Goal: Task Accomplishment & Management: Manage account settings

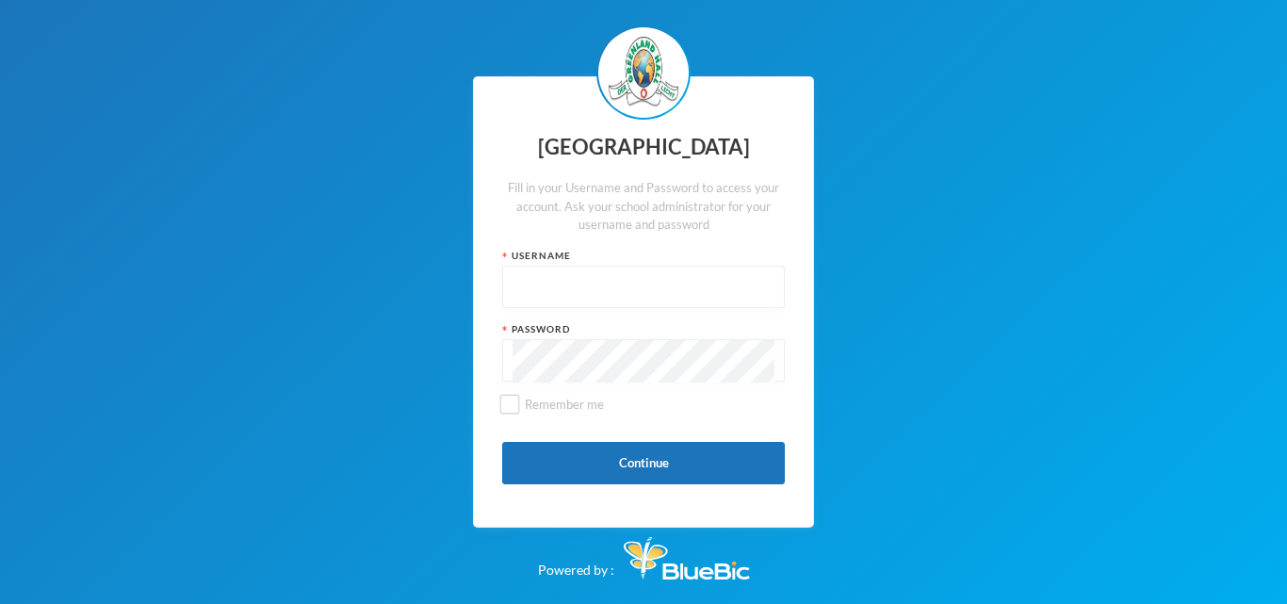
click at [549, 303] on input "text" at bounding box center [644, 288] width 262 height 42
click at [631, 462] on button "Continue" at bounding box center [643, 463] width 283 height 42
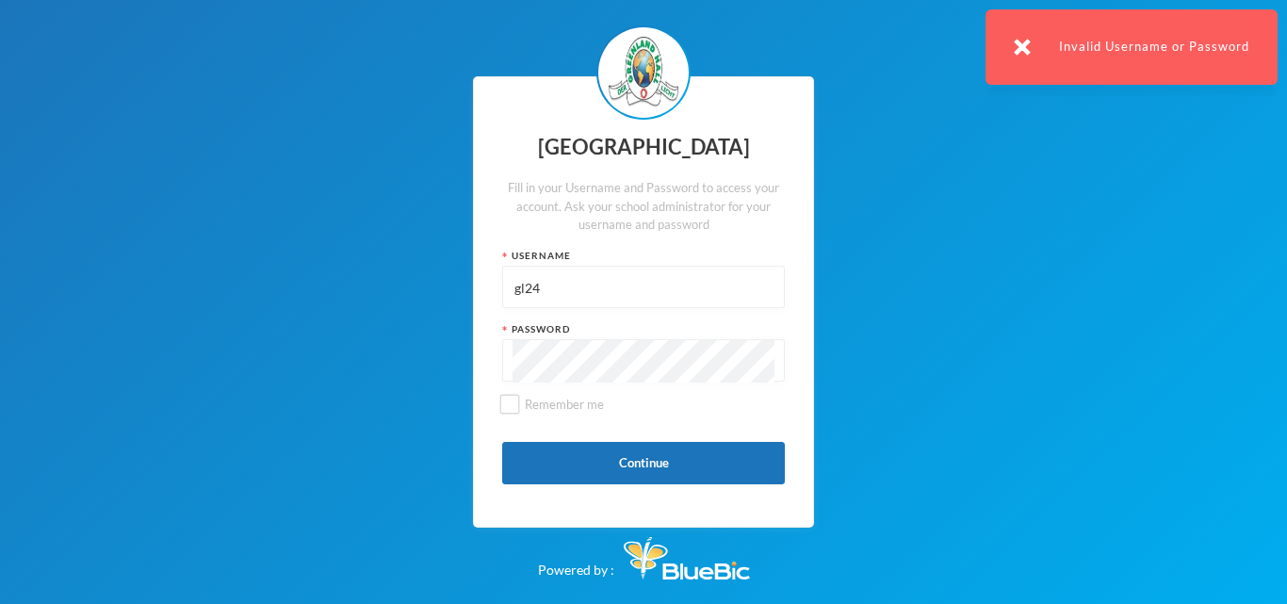
click at [541, 290] on input "gl24" at bounding box center [644, 288] width 262 height 42
type input "g"
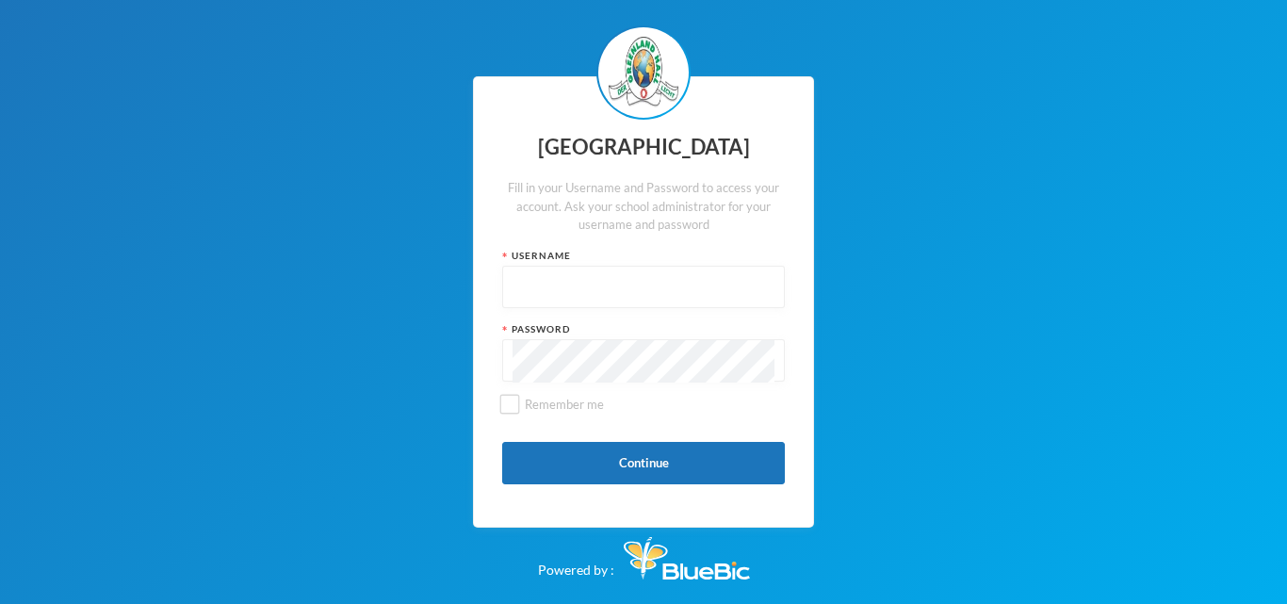
click at [518, 273] on input "text" at bounding box center [644, 288] width 262 height 42
type input "glhp206"
click at [634, 467] on button "Continue" at bounding box center [643, 463] width 283 height 42
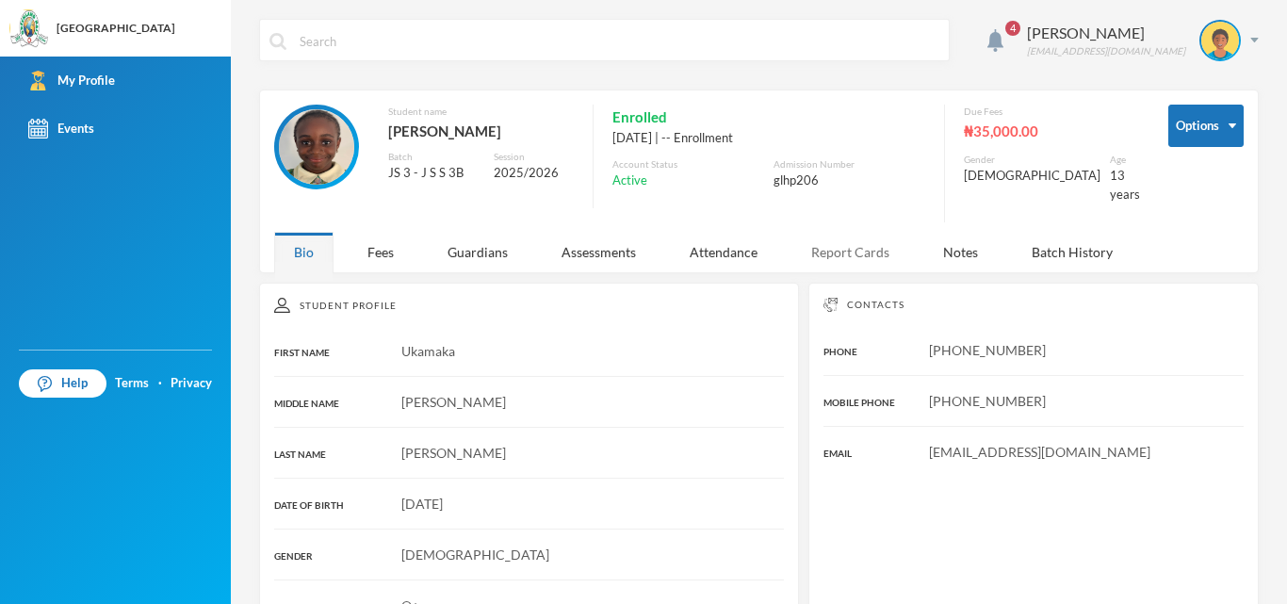
click at [818, 244] on div "Report Cards" at bounding box center [851, 252] width 118 height 41
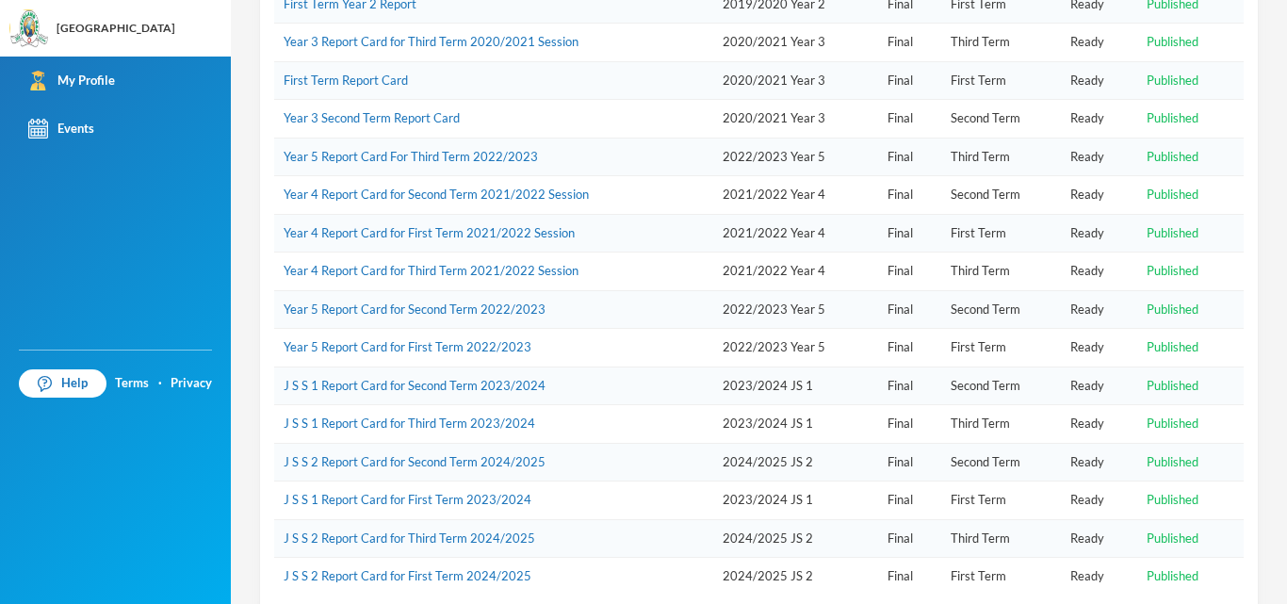
scroll to position [409, 0]
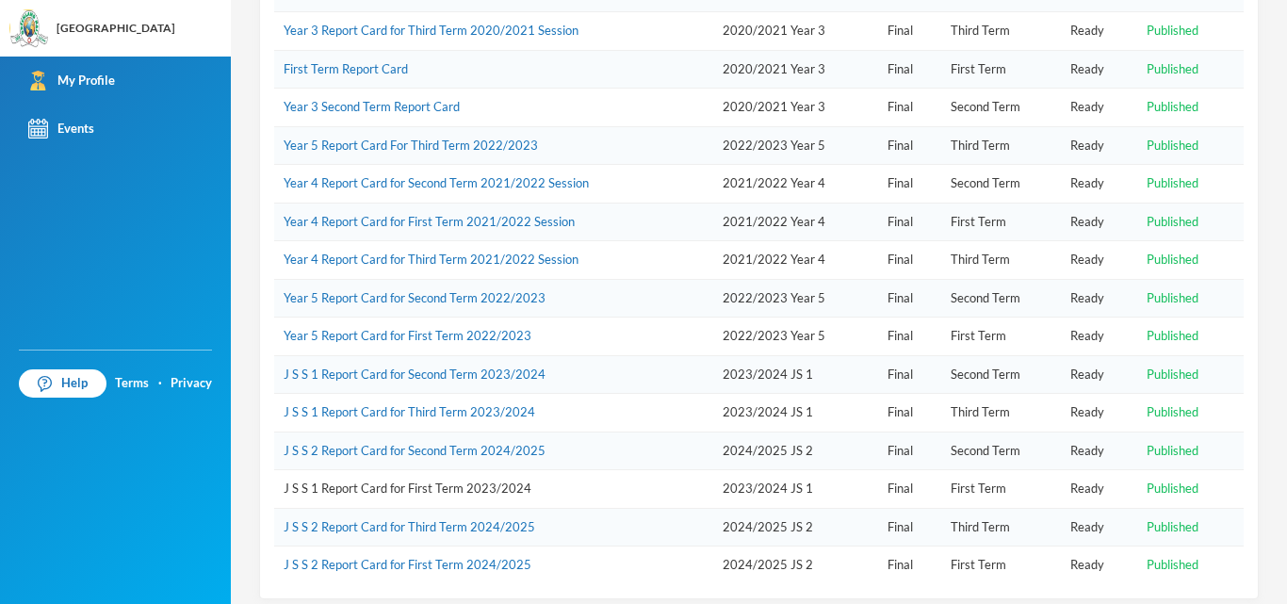
click at [379, 481] on link "J S S 1 Report Card for First Term 2023/2024" at bounding box center [408, 488] width 248 height 15
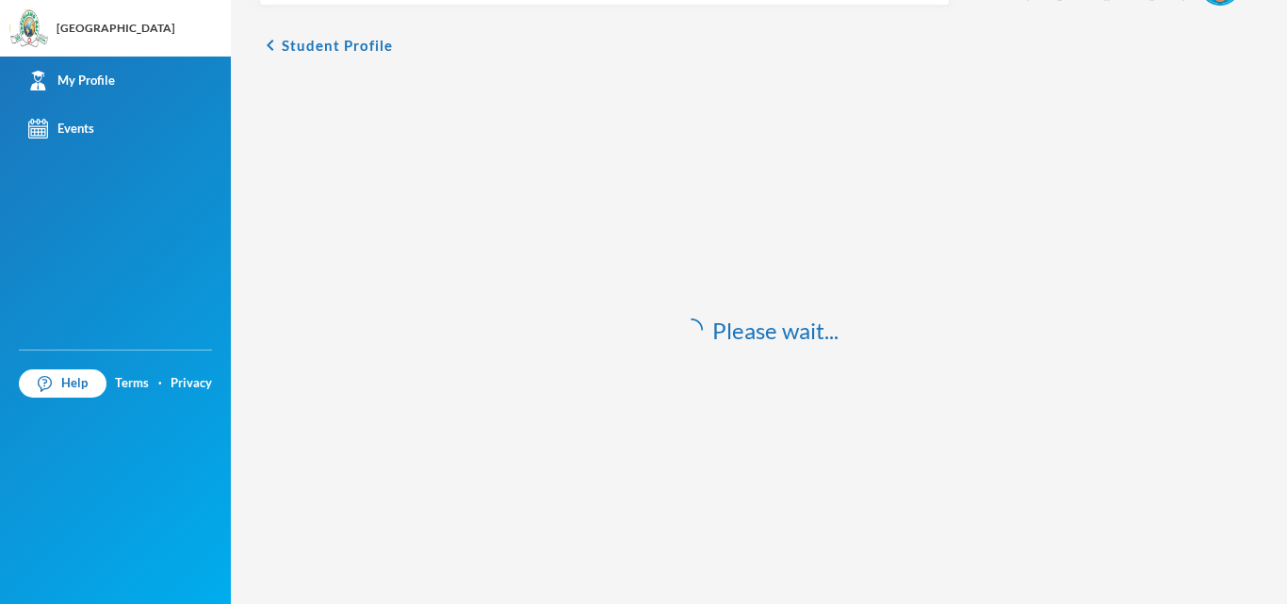
click at [377, 470] on div "Please wait..." at bounding box center [759, 330] width 1000 height 510
click at [377, 469] on div "Please wait..." at bounding box center [759, 330] width 1000 height 510
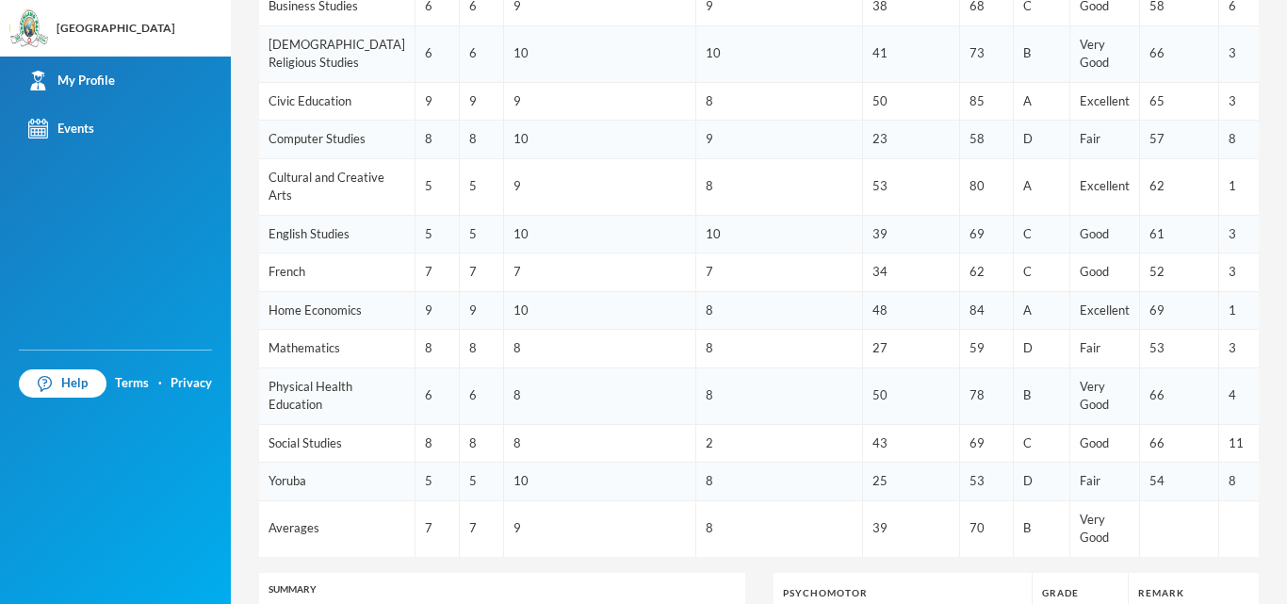
scroll to position [482, 0]
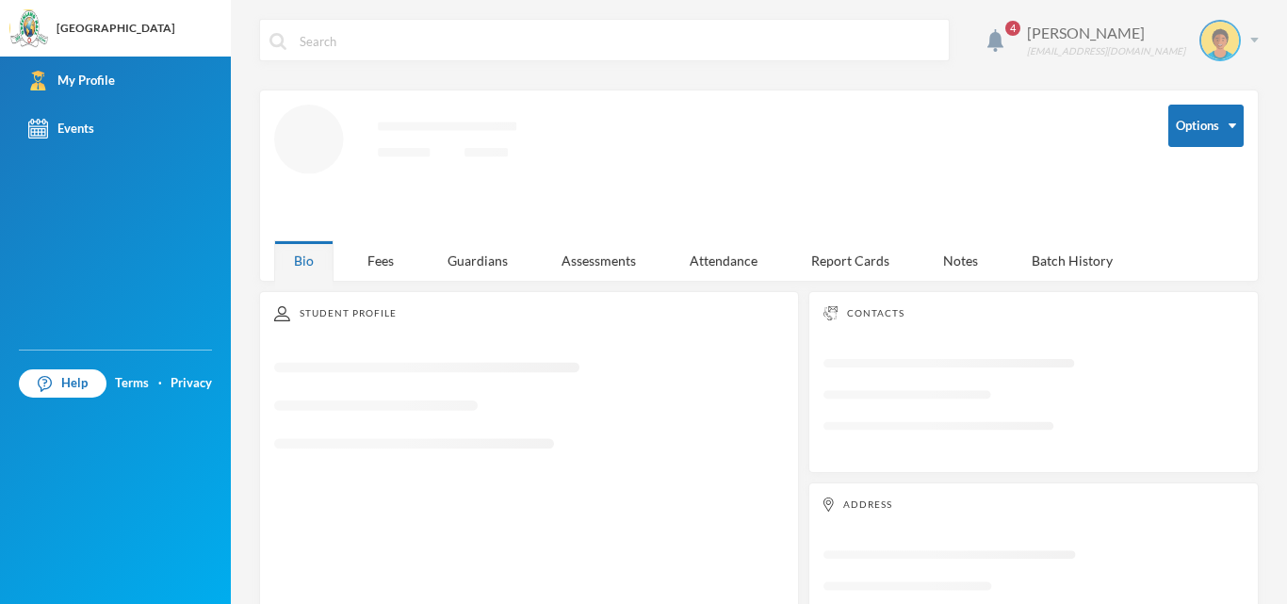
click at [1236, 42] on div "[PERSON_NAME] [EMAIL_ADDRESS][DOMAIN_NAME]" at bounding box center [1136, 40] width 246 height 41
click at [1245, 60] on button "Logout" at bounding box center [1245, 60] width 0 height 0
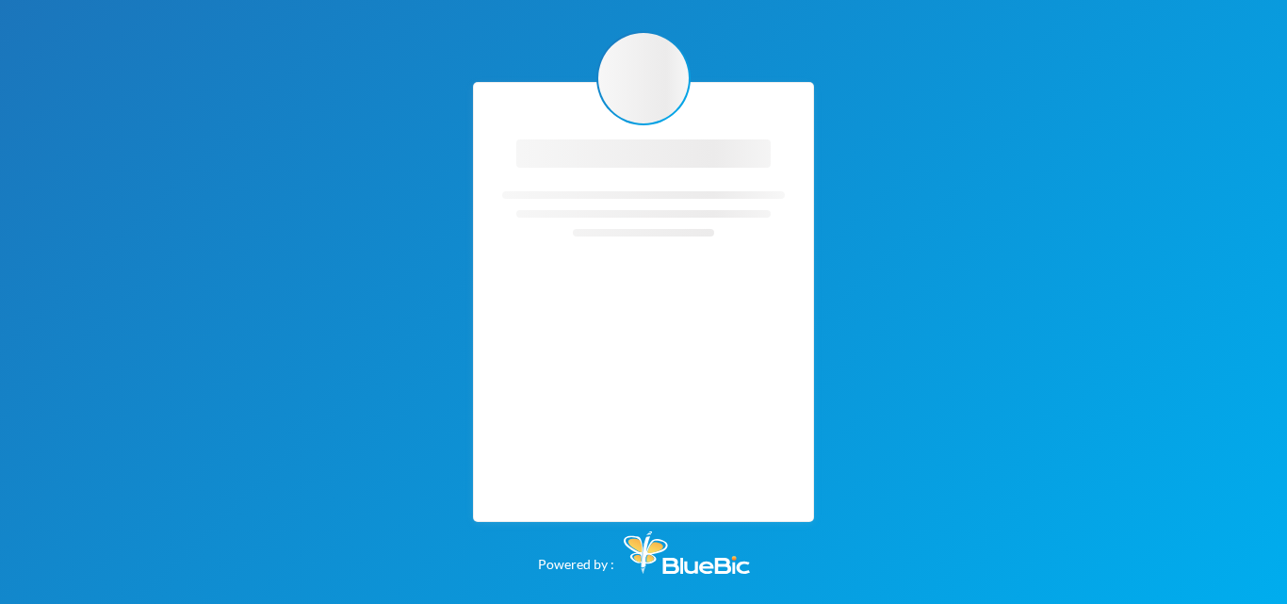
click at [1190, 133] on div "Loading interface... Loading interface... Powered by :" at bounding box center [643, 302] width 1287 height 604
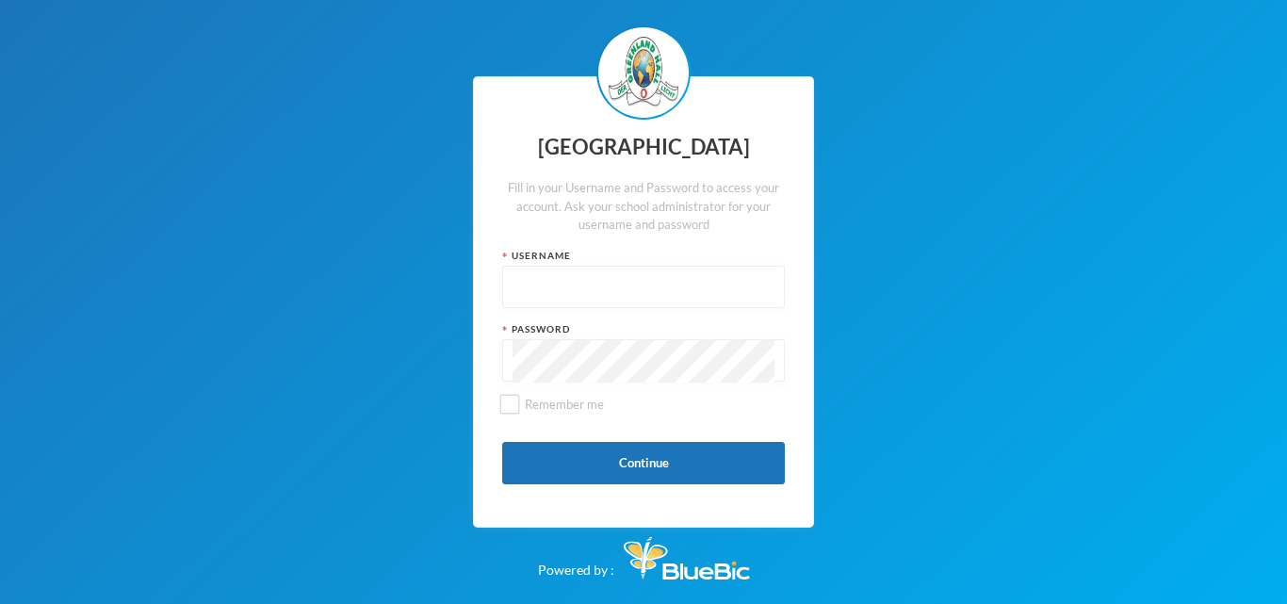
click at [553, 277] on input "text" at bounding box center [644, 288] width 262 height 42
type input "glhp124"
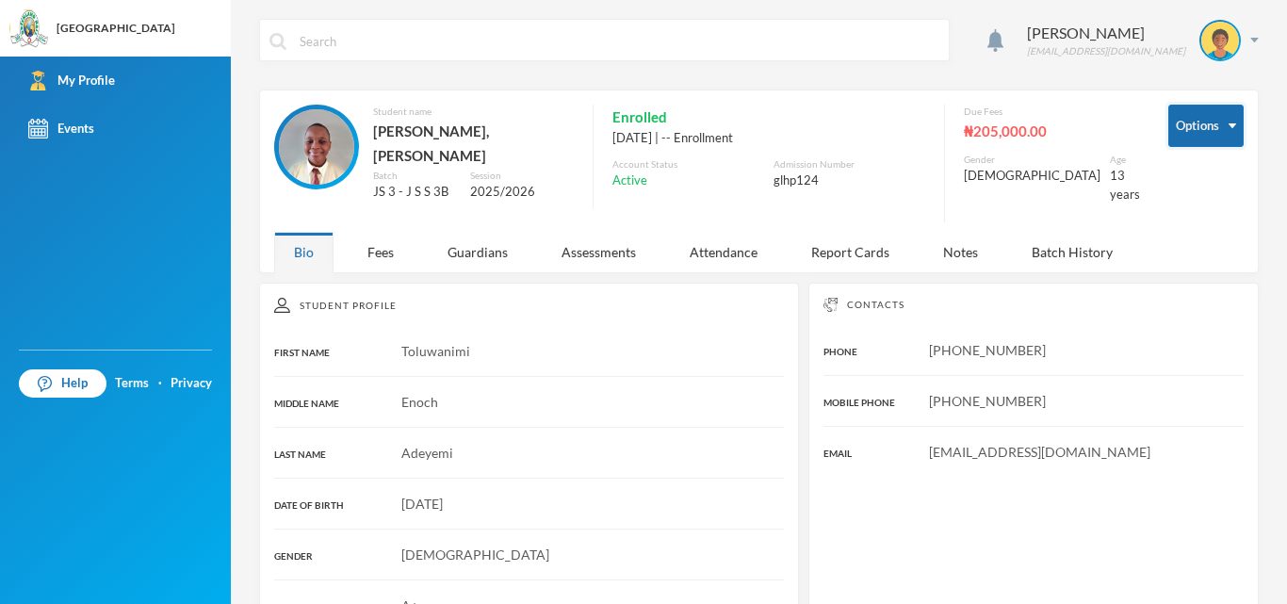
click at [1172, 142] on button "Options" at bounding box center [1206, 126] width 75 height 42
drag, startPoint x: 1149, startPoint y: 188, endPoint x: 1175, endPoint y: 143, distance: 52.4
click at [1175, 143] on div "Options Student name [PERSON_NAME], [PERSON_NAME] Batch JS 3 - J S S 3B Session…" at bounding box center [759, 168] width 970 height 127
click at [1175, 143] on button "Options" at bounding box center [1206, 126] width 75 height 42
click at [1174, 181] on button "Change Password" at bounding box center [1160, 188] width 123 height 34
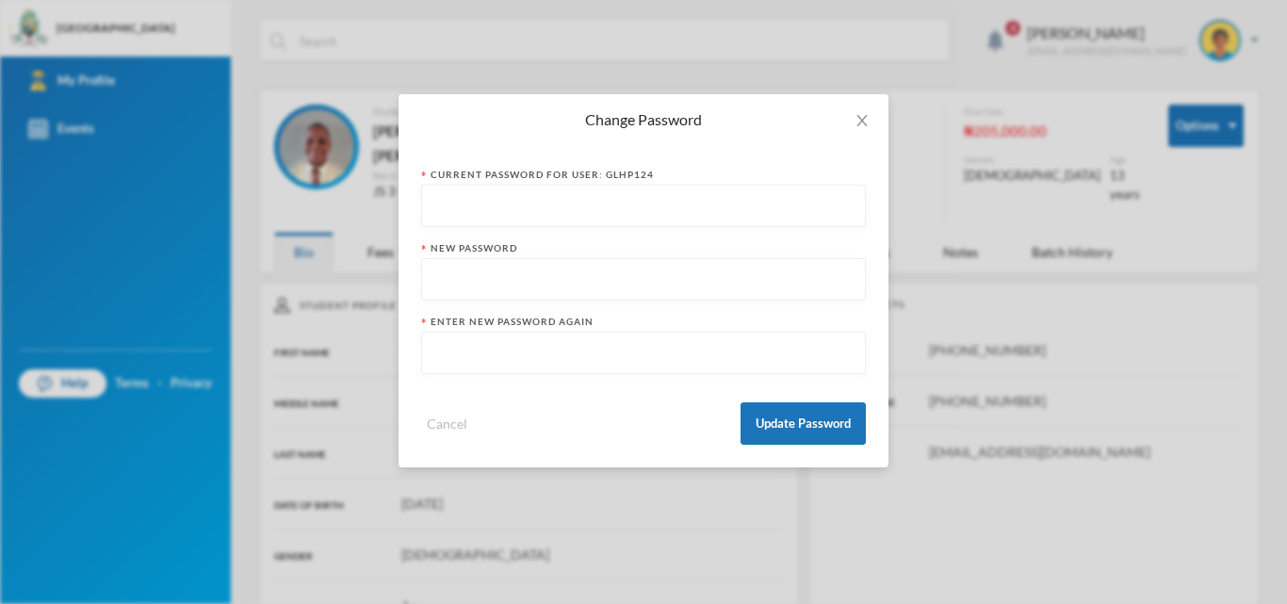
click at [647, 208] on input "text" at bounding box center [644, 207] width 424 height 42
type input "glhp124123"
click at [572, 281] on input "text" at bounding box center [644, 280] width 424 height 42
type input "nimmy3108"
click at [548, 336] on input "text" at bounding box center [644, 354] width 424 height 42
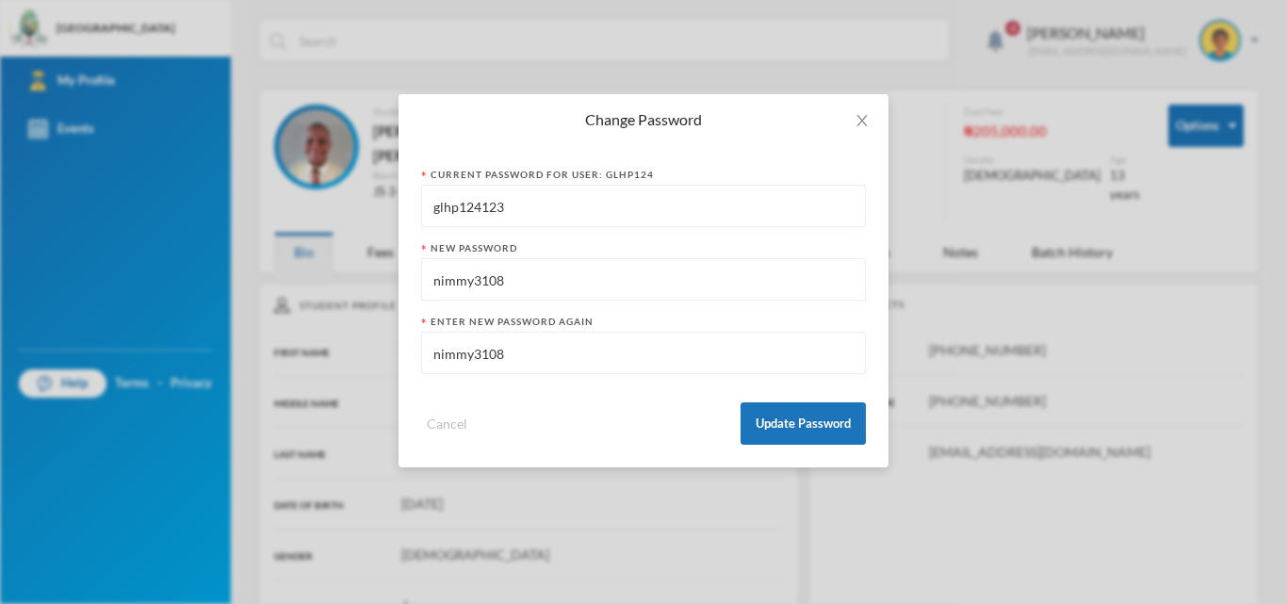
type input "nimmy3108"
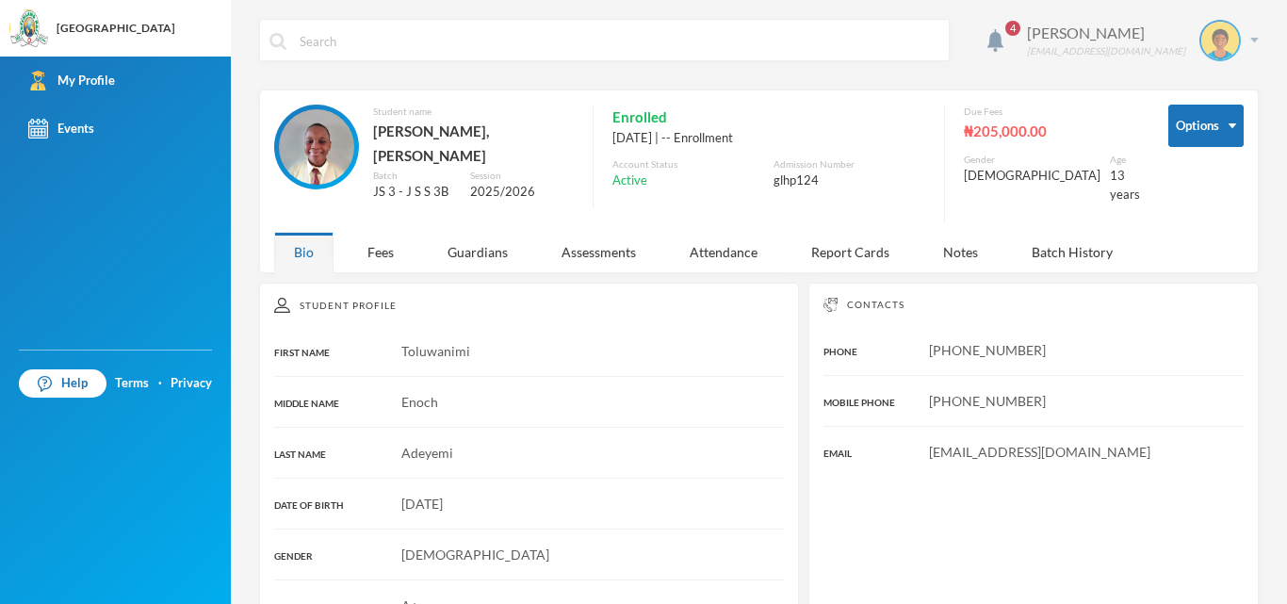
click at [1238, 34] on div "Adeyemi Toluwanimi [EMAIL_ADDRESS][DOMAIN_NAME]" at bounding box center [1136, 40] width 246 height 41
click at [1194, 135] on button "Logout" at bounding box center [1193, 137] width 85 height 28
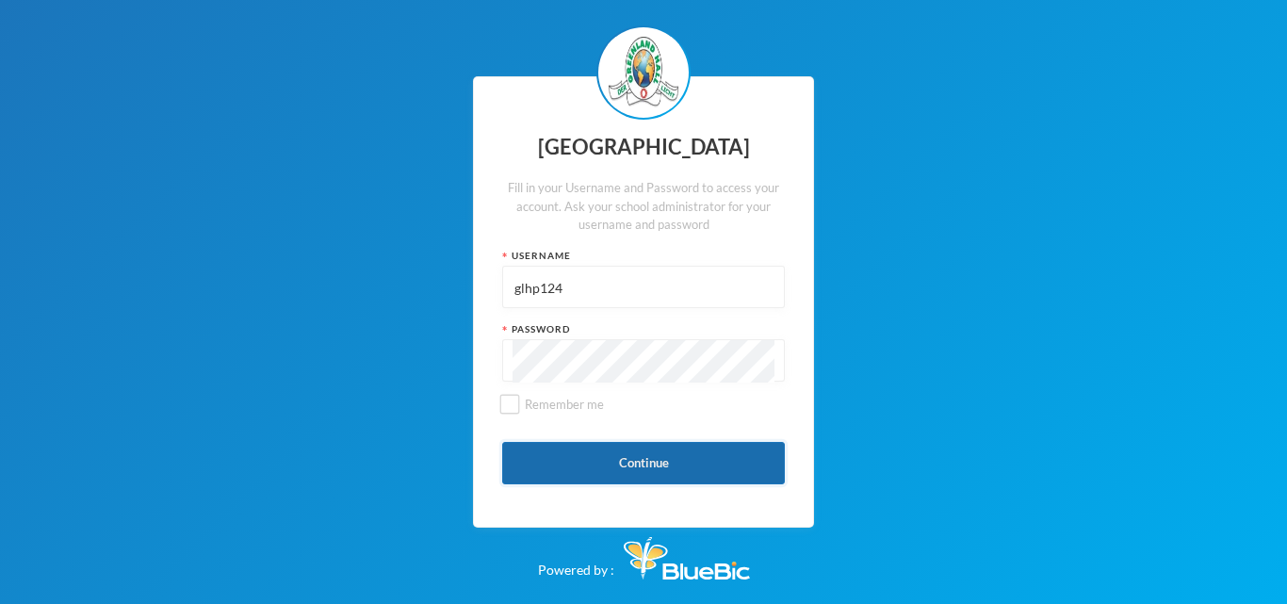
click at [615, 479] on button "Continue" at bounding box center [643, 463] width 283 height 42
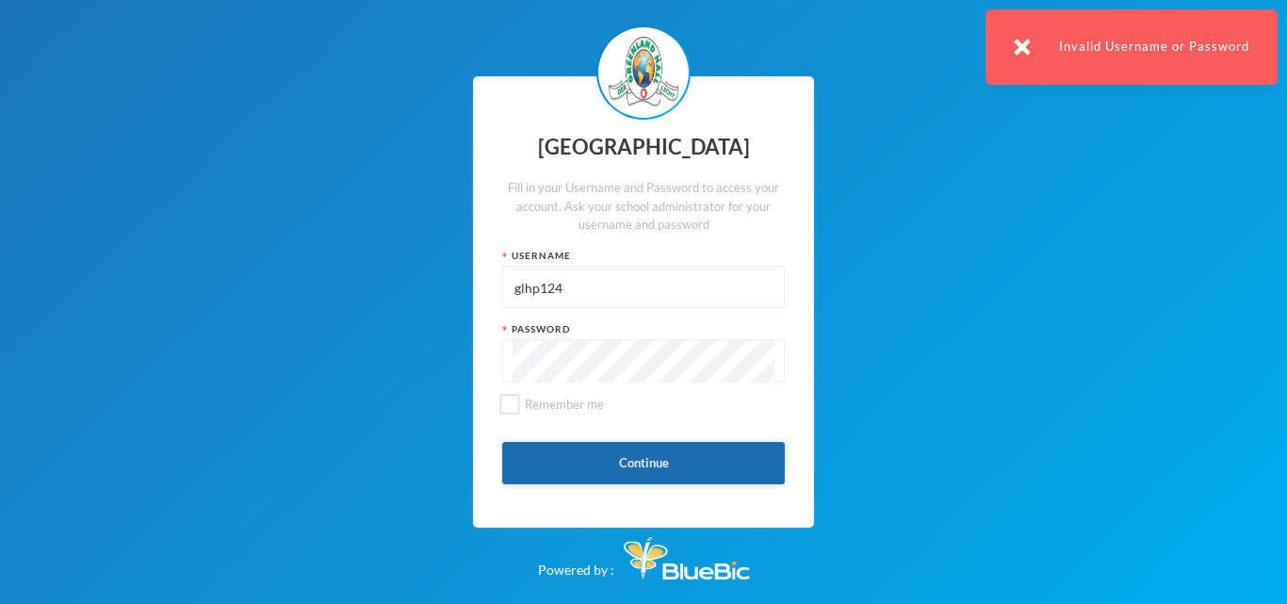
click at [643, 467] on button "Continue" at bounding box center [643, 463] width 283 height 42
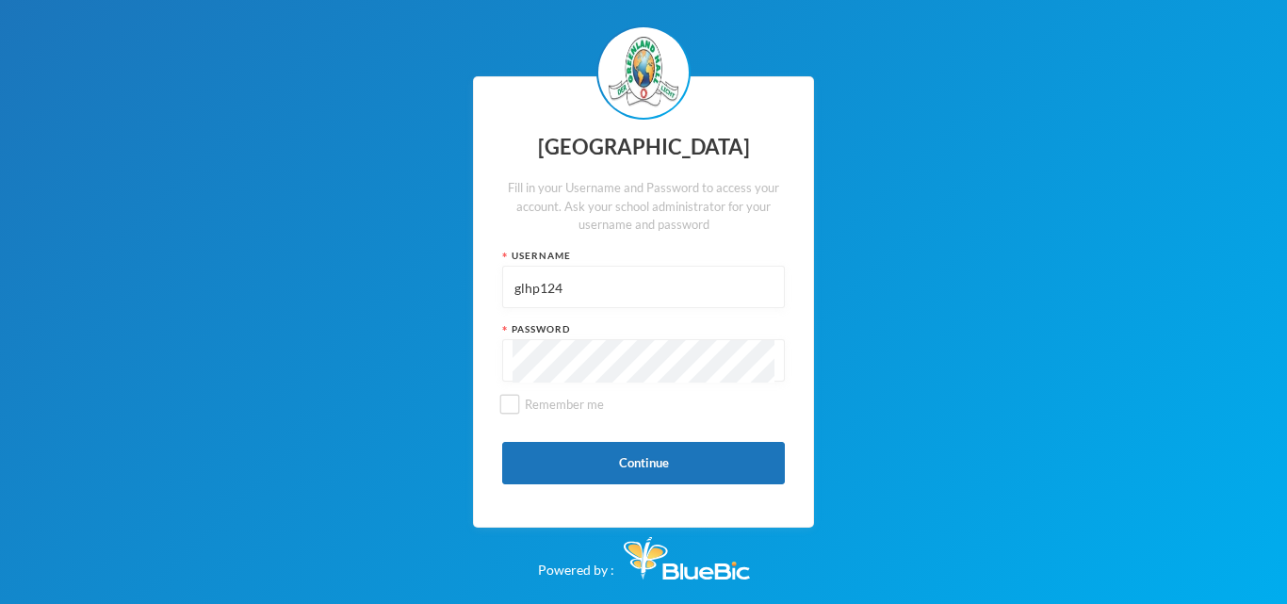
click at [567, 282] on input "glhp124" at bounding box center [644, 288] width 262 height 42
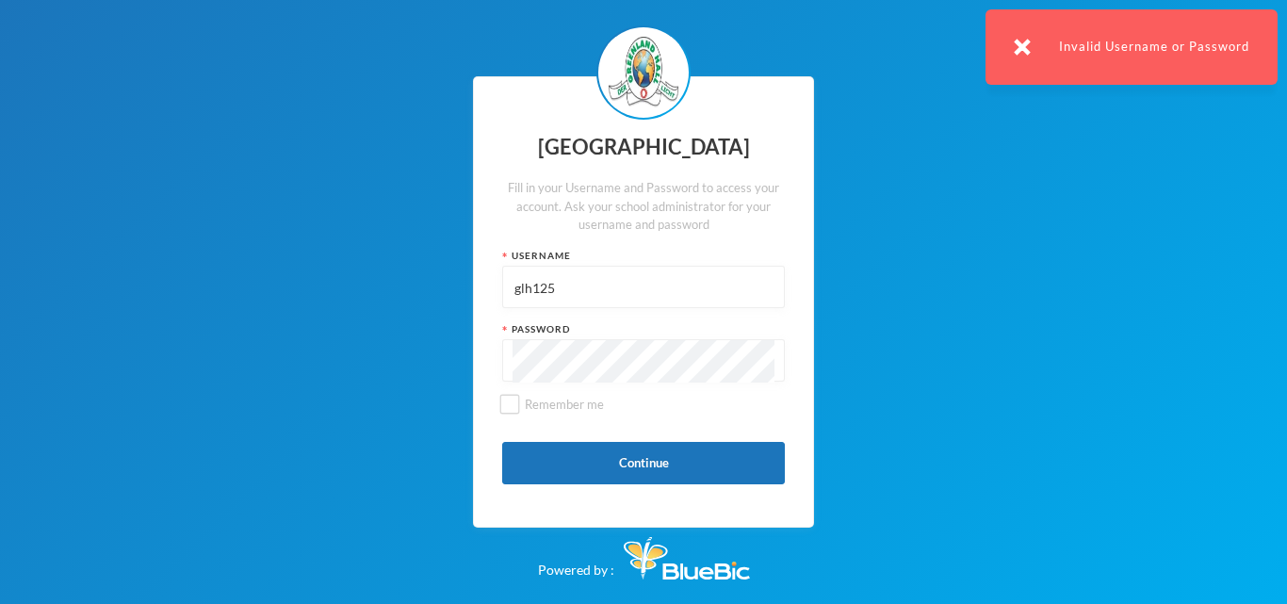
click at [535, 290] on input "glh125" at bounding box center [644, 288] width 262 height 42
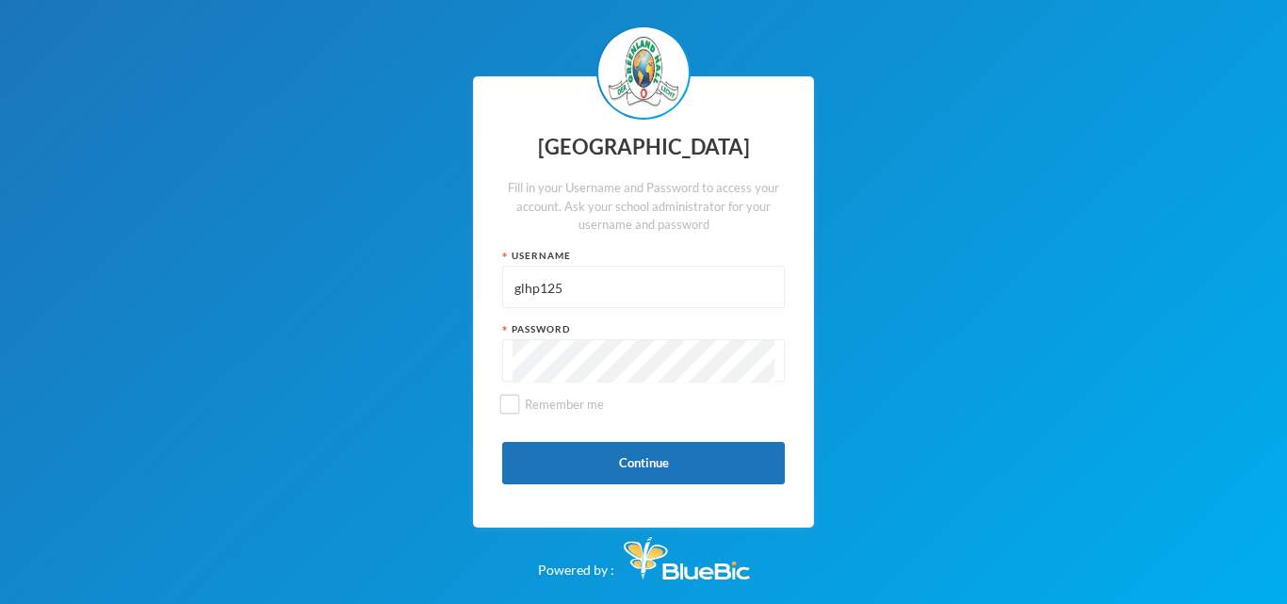
click at [560, 289] on input "glhp125" at bounding box center [644, 288] width 262 height 42
type input "glhp123"
click at [629, 458] on button "Continue" at bounding box center [643, 463] width 283 height 42
